Goal: Transaction & Acquisition: Purchase product/service

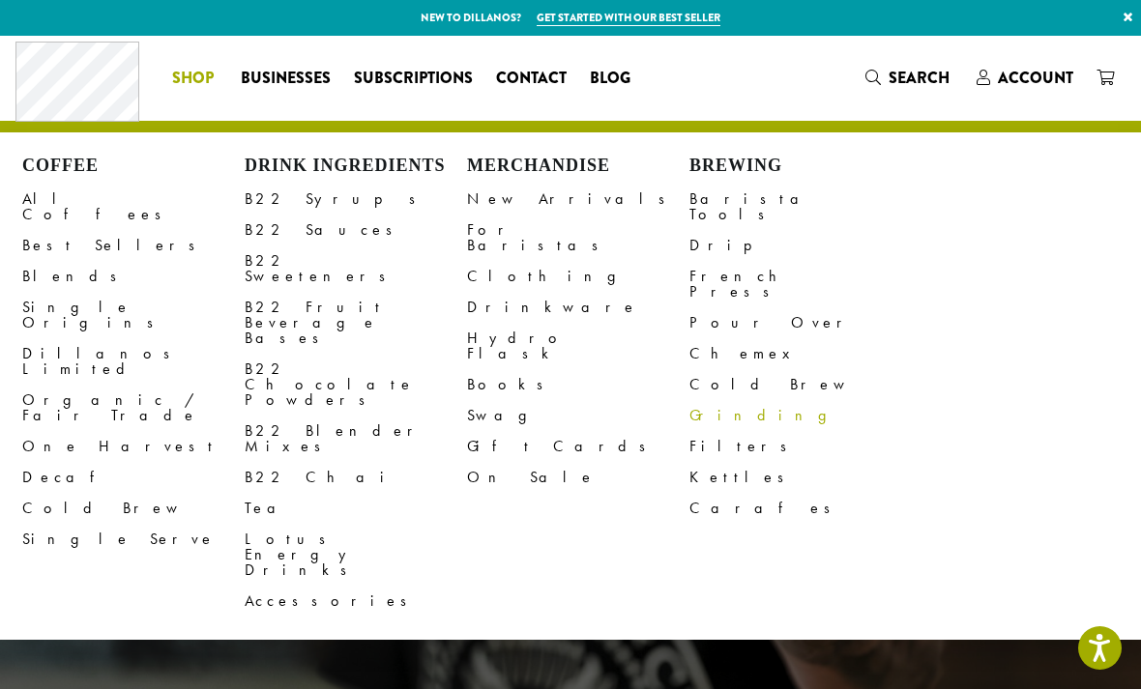
click at [704, 400] on link "Grinding" at bounding box center [800, 415] width 222 height 31
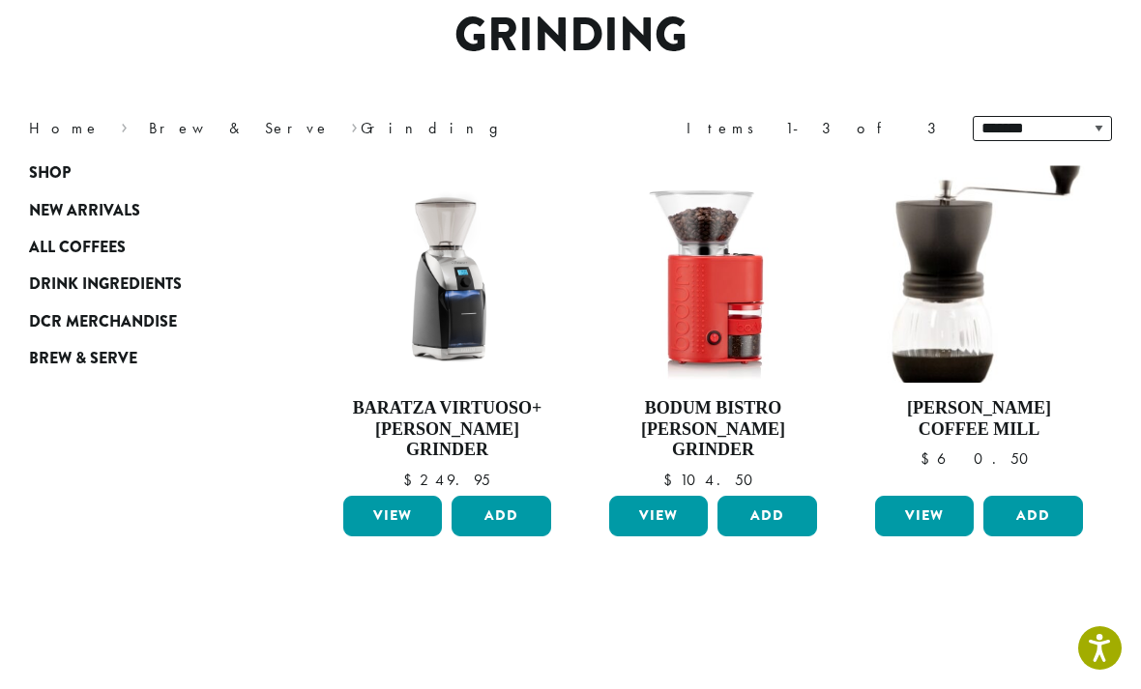
scroll to position [170, 0]
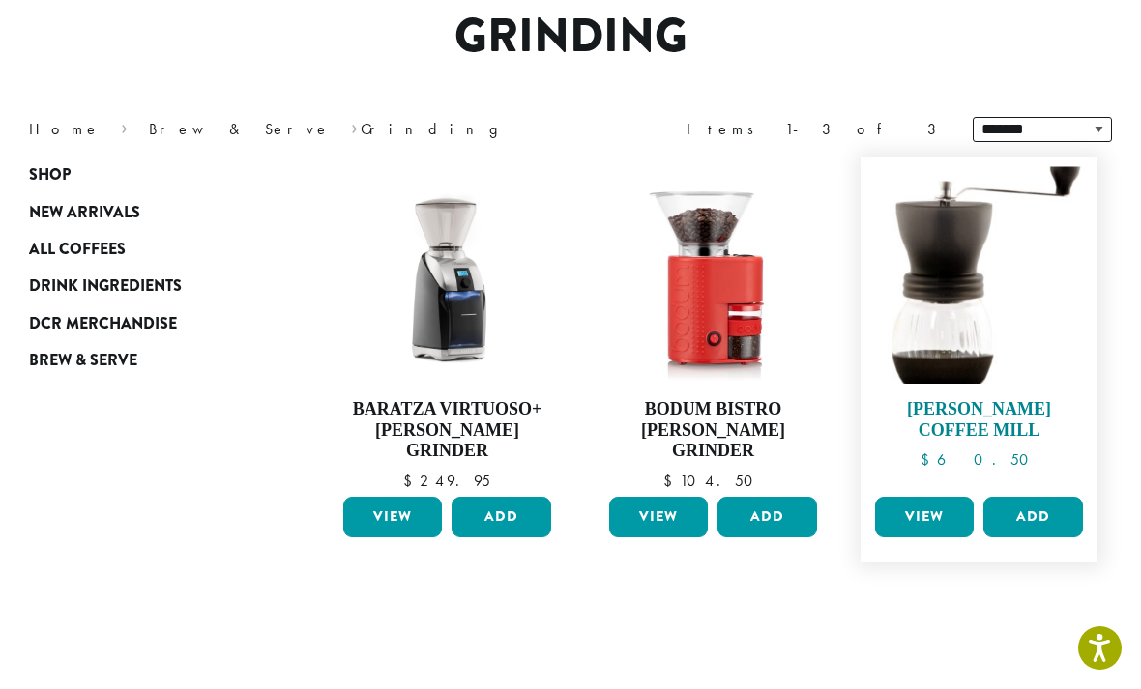
click at [915, 335] on img at bounding box center [978, 274] width 217 height 217
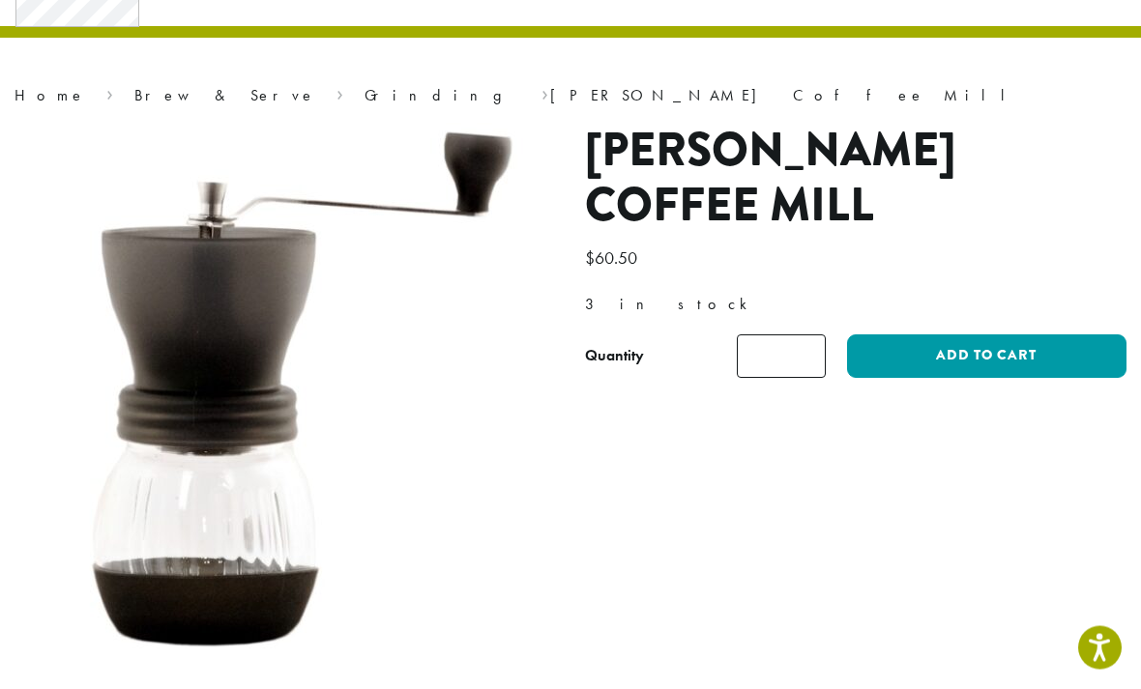
scroll to position [97, 0]
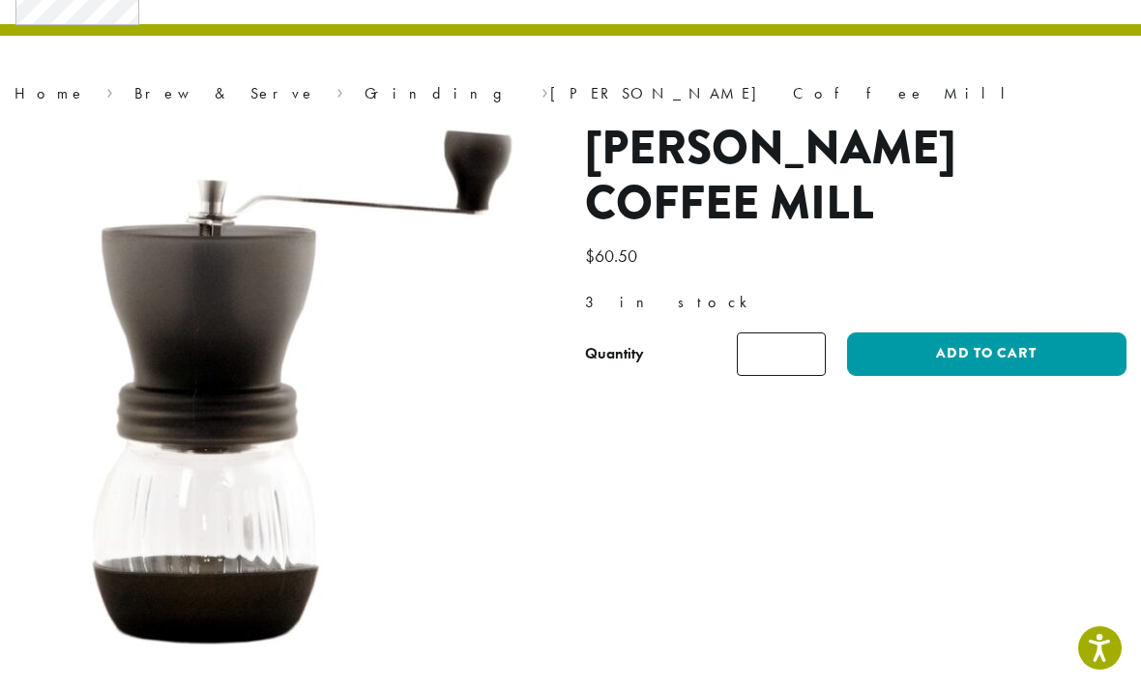
click at [187, 483] on img at bounding box center [304, 444] width 580 height 646
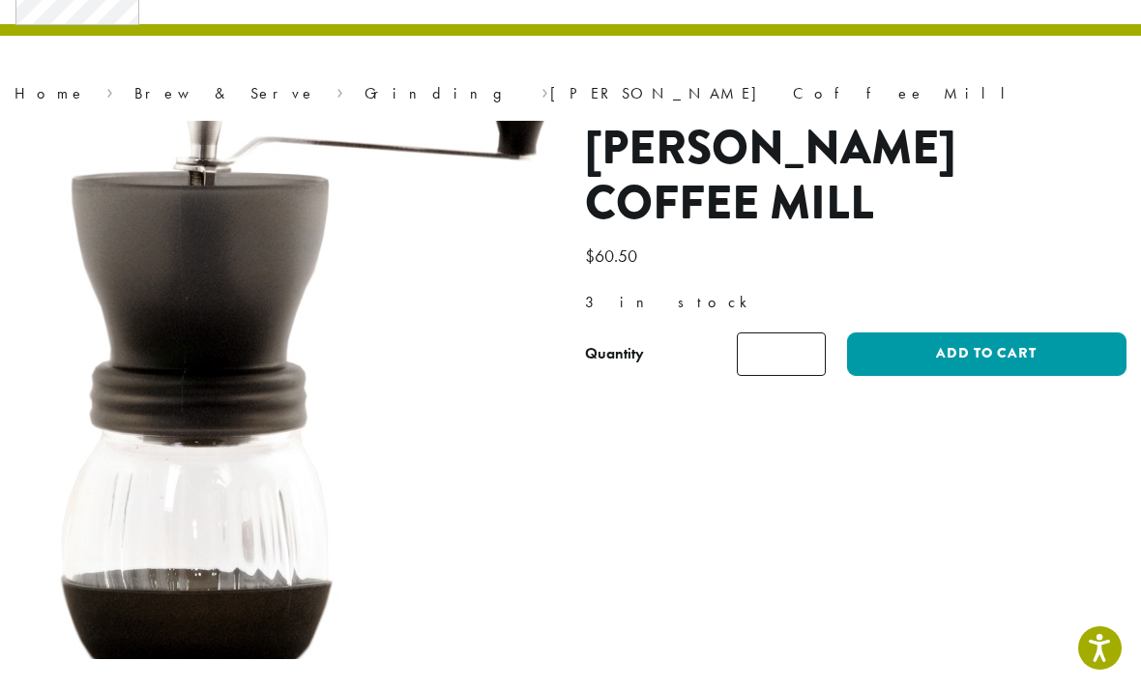
click at [508, 527] on img at bounding box center [292, 370] width 580 height 646
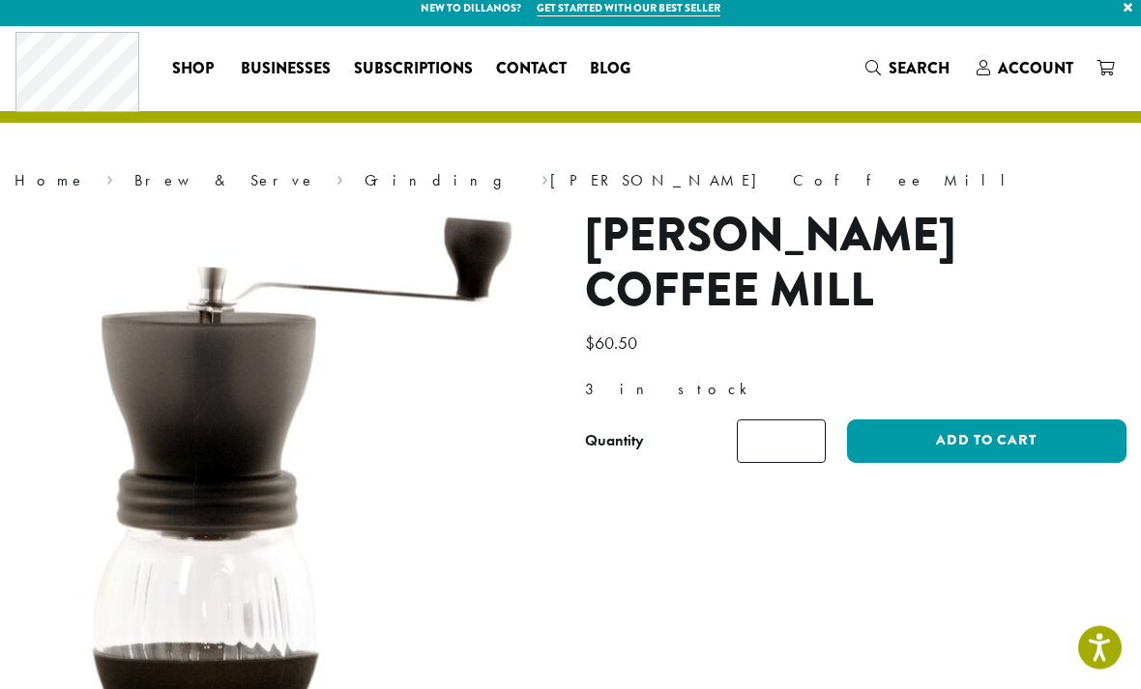
scroll to position [0, 0]
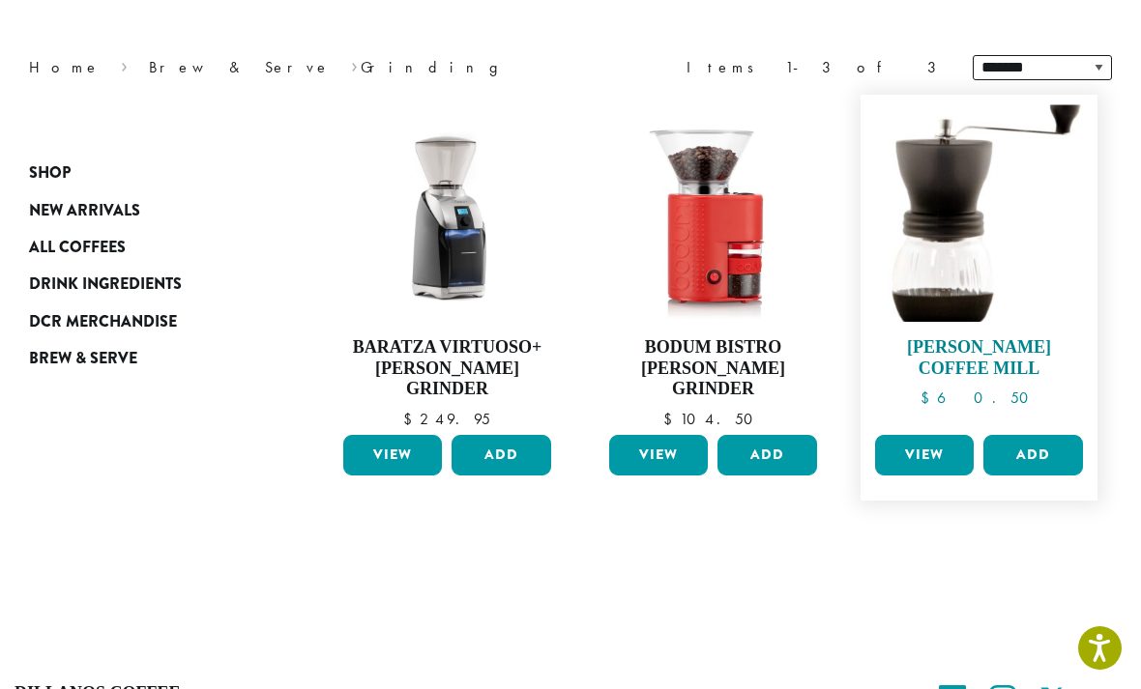
click at [929, 346] on h4 "[PERSON_NAME] Coffee Mill" at bounding box center [978, 358] width 217 height 42
